Goal: Find specific page/section: Find specific page/section

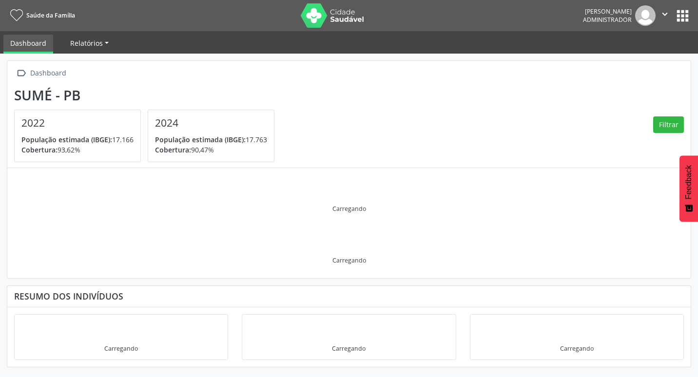
click at [77, 47] on span "Relatórios" at bounding box center [86, 43] width 33 height 9
click at [96, 63] on link "Desfechos da visita" at bounding box center [105, 66] width 83 height 17
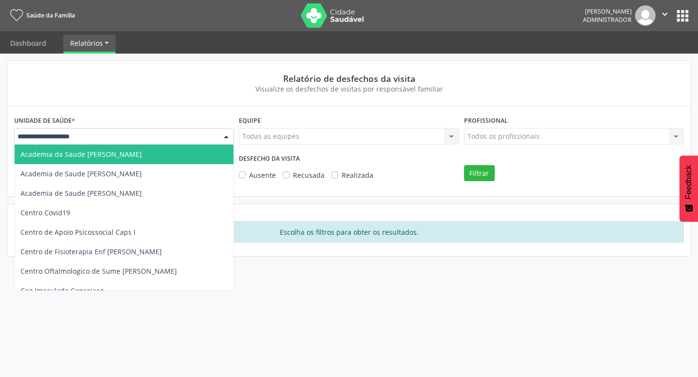
click at [102, 132] on div at bounding box center [124, 136] width 220 height 17
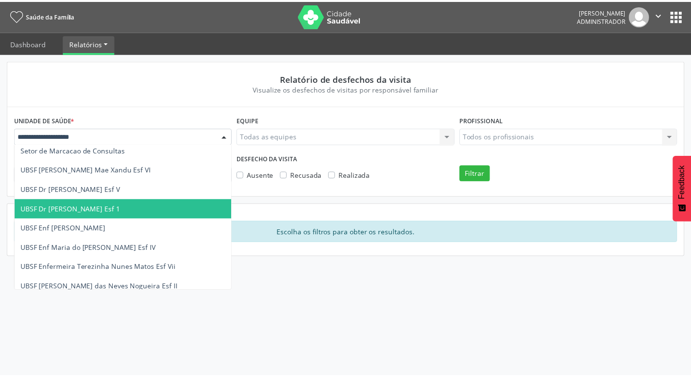
scroll to position [388, 0]
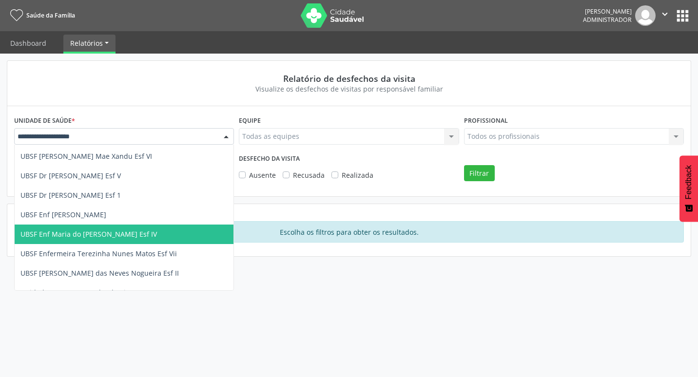
click at [119, 231] on span "UBSF Enf Maria do [PERSON_NAME] Esf IV" at bounding box center [88, 234] width 136 height 9
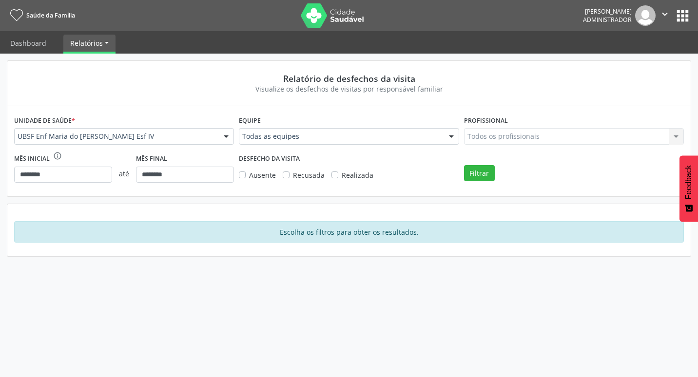
click at [448, 133] on div at bounding box center [451, 137] width 15 height 17
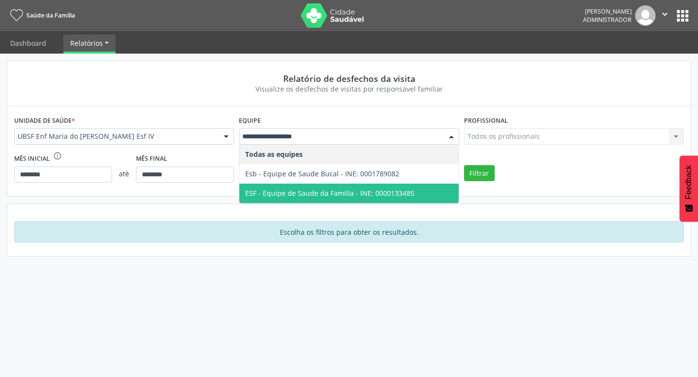
click at [340, 195] on span "ESF - Equipe de Saude da Familia - INE: 0000133485" at bounding box center [329, 193] width 169 height 9
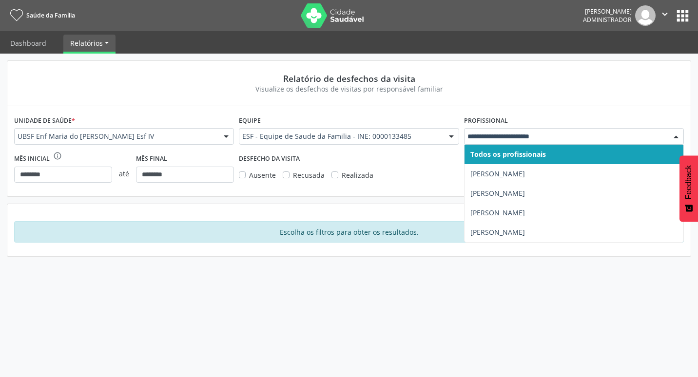
click at [488, 142] on div at bounding box center [574, 136] width 220 height 17
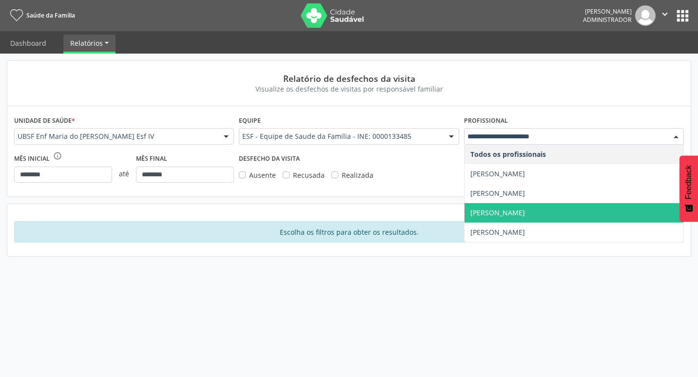
click at [500, 214] on span "[PERSON_NAME]" at bounding box center [497, 212] width 55 height 9
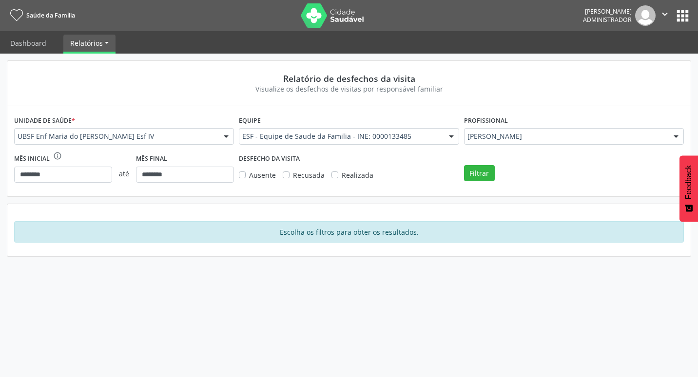
click at [254, 179] on span "Ausente" at bounding box center [262, 175] width 27 height 9
click at [486, 175] on button "Filtrar" at bounding box center [479, 173] width 31 height 17
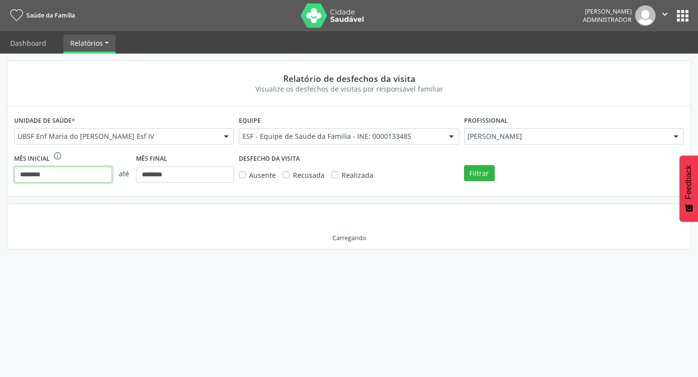
click at [55, 177] on input "********" at bounding box center [63, 175] width 98 height 17
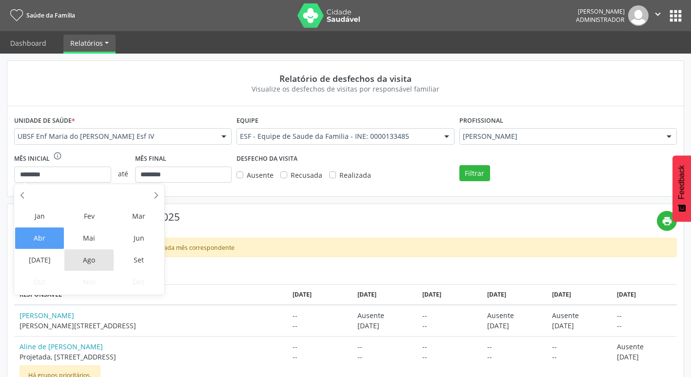
click at [90, 256] on span "Ago" at bounding box center [88, 260] width 49 height 21
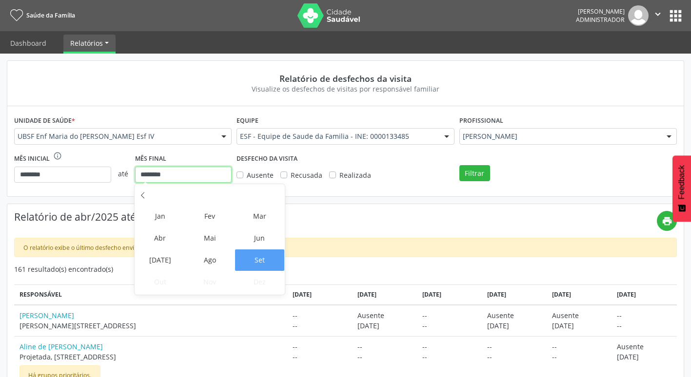
click at [164, 172] on input "********" at bounding box center [183, 175] width 97 height 17
click at [222, 260] on span "Ago" at bounding box center [209, 260] width 49 height 21
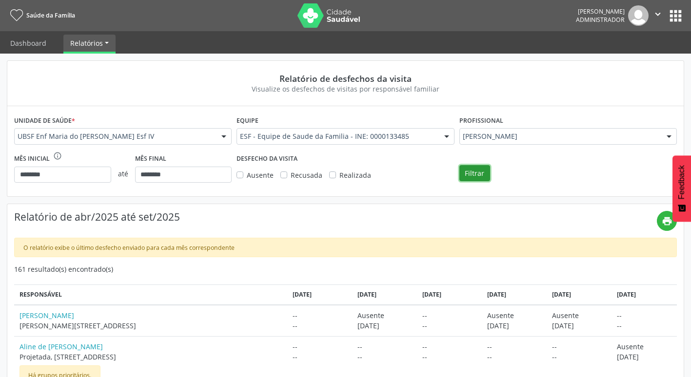
click at [479, 172] on button "Filtrar" at bounding box center [474, 173] width 31 height 17
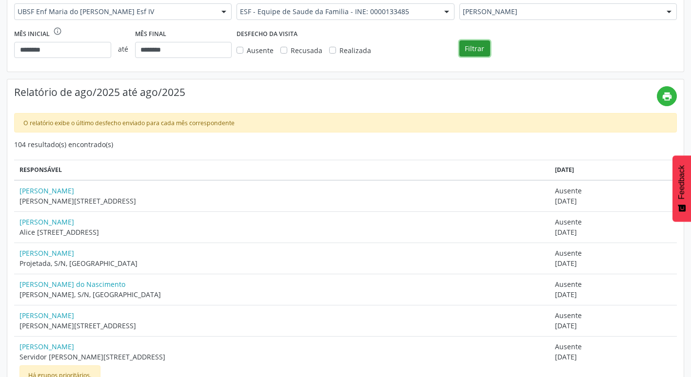
scroll to position [49, 0]
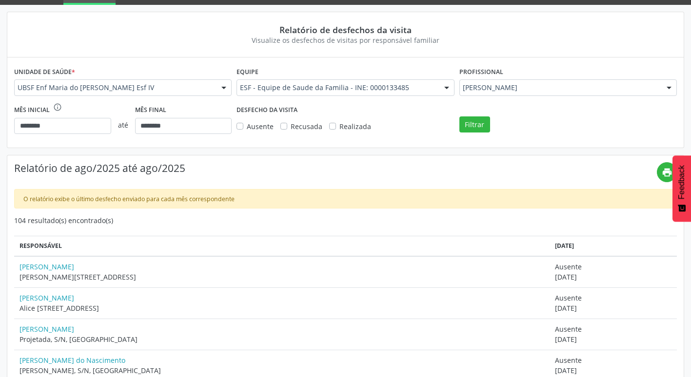
click at [335, 125] on div "Realizada" at bounding box center [350, 126] width 42 height 10
click at [293, 127] on span "Recusada" at bounding box center [306, 126] width 32 height 9
click at [339, 128] on label "Realizada" at bounding box center [355, 126] width 32 height 10
click at [465, 125] on button "Filtrar" at bounding box center [474, 124] width 31 height 17
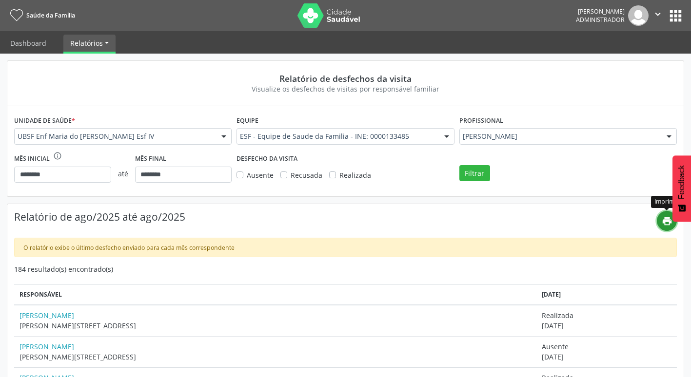
click at [670, 222] on icon "print" at bounding box center [666, 221] width 11 height 11
click at [315, 177] on span "Recusada" at bounding box center [306, 175] width 32 height 9
click at [255, 175] on span "Ausente" at bounding box center [260, 175] width 27 height 9
click at [481, 178] on button "Filtrar" at bounding box center [474, 173] width 31 height 17
click at [247, 174] on label "Ausente" at bounding box center [260, 175] width 27 height 10
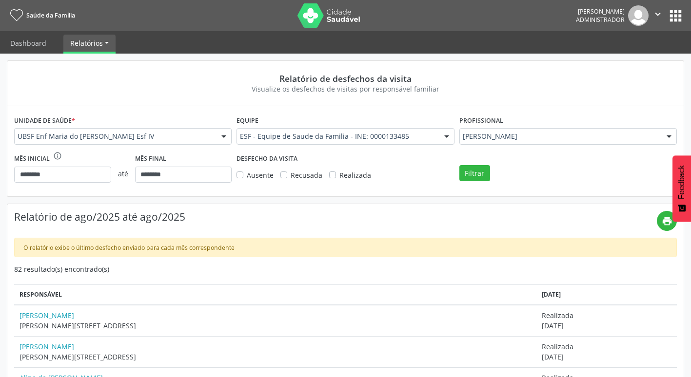
click at [278, 177] on div "Ausente Recusada Realizada" at bounding box center [306, 175] width 141 height 17
click at [290, 176] on label "Recusada" at bounding box center [306, 175] width 32 height 10
click at [469, 170] on button "Filtrar" at bounding box center [474, 173] width 31 height 17
click at [335, 175] on div "Realizada" at bounding box center [350, 175] width 42 height 10
click at [305, 178] on span "Recusada" at bounding box center [306, 175] width 32 height 9
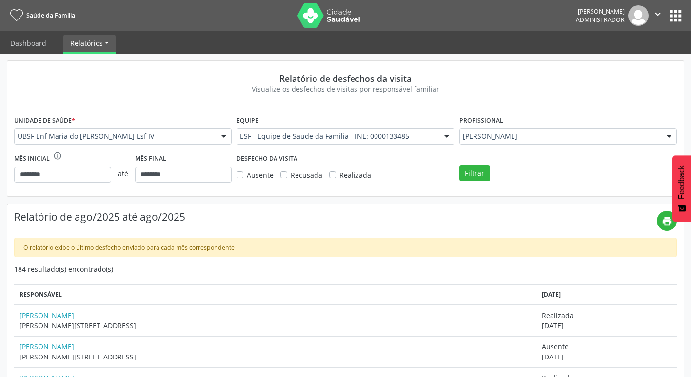
click at [339, 176] on label "Realizada" at bounding box center [355, 175] width 32 height 10
click at [463, 175] on button "Filtrar" at bounding box center [474, 173] width 31 height 17
click at [37, 313] on link "[PERSON_NAME]" at bounding box center [281, 315] width 525 height 10
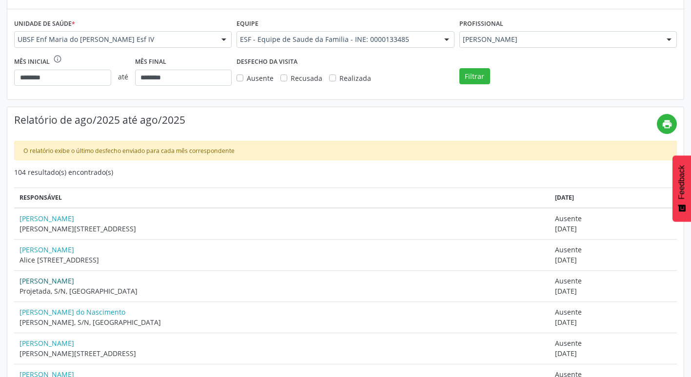
scroll to position [97, 0]
click at [55, 247] on link "[PERSON_NAME]" at bounding box center [281, 249] width 525 height 10
